Goal: Task Accomplishment & Management: Manage account settings

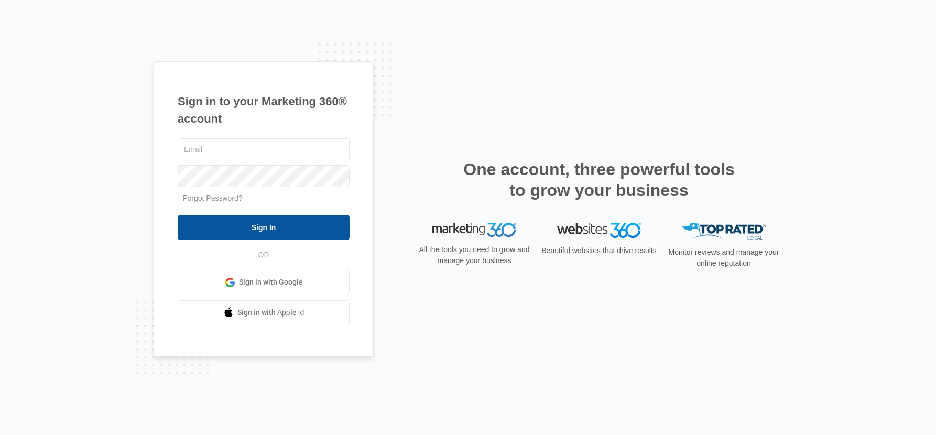
type input "[PERSON_NAME][EMAIL_ADDRESS][PERSON_NAME][DOMAIN_NAME]"
click at [256, 233] on input "Sign In" at bounding box center [264, 227] width 172 height 25
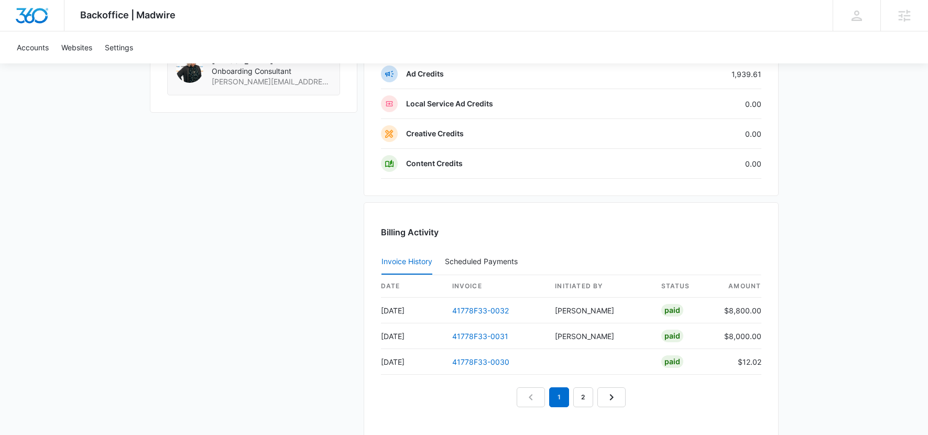
scroll to position [988, 0]
